Goal: Task Accomplishment & Management: Use online tool/utility

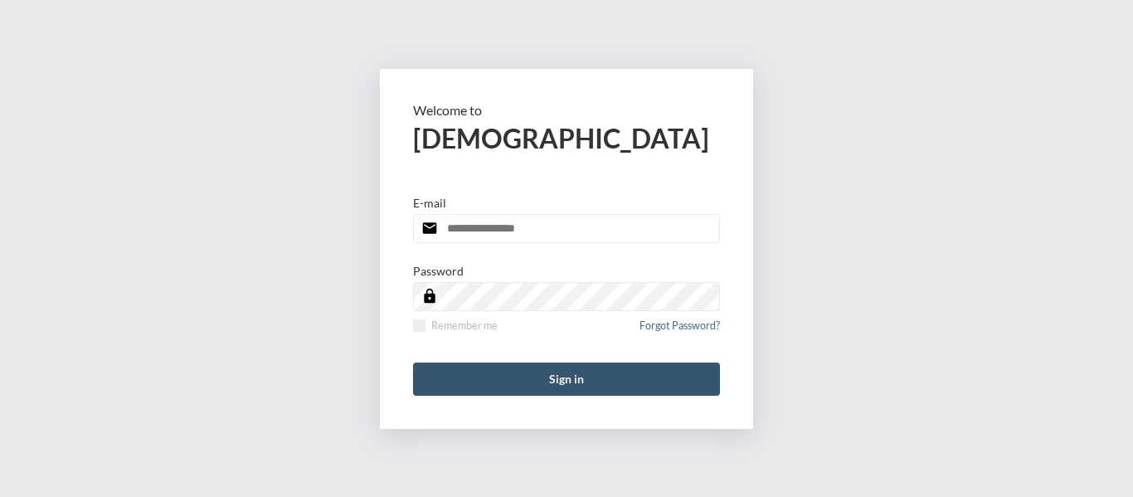
type input "**********"
click at [556, 376] on button "Sign in" at bounding box center [566, 378] width 307 height 33
